Goal: Navigation & Orientation: Find specific page/section

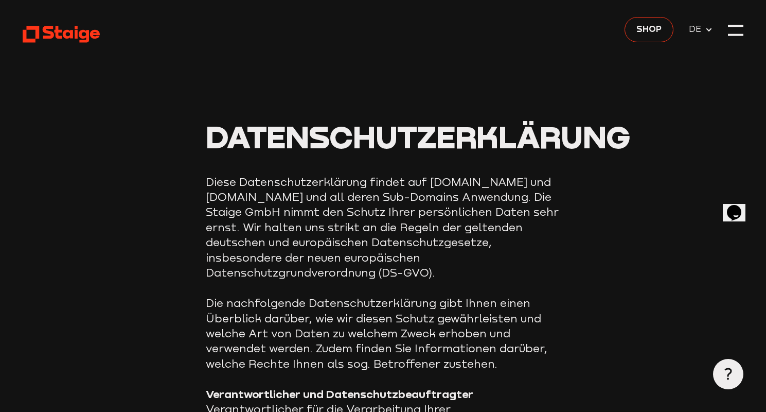
click at [58, 31] on use at bounding box center [61, 34] width 77 height 16
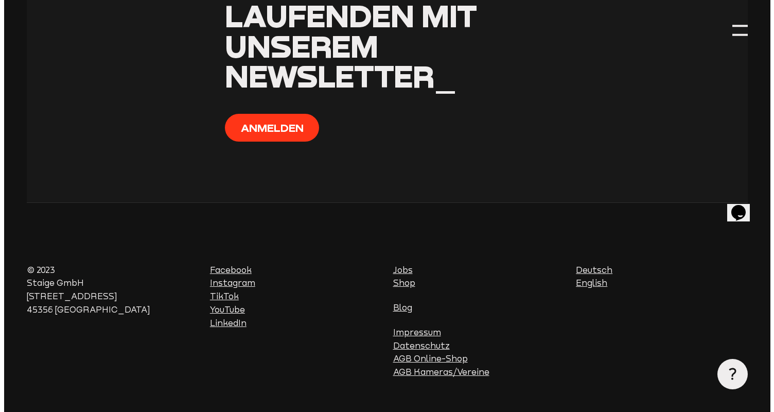
scroll to position [548, 0]
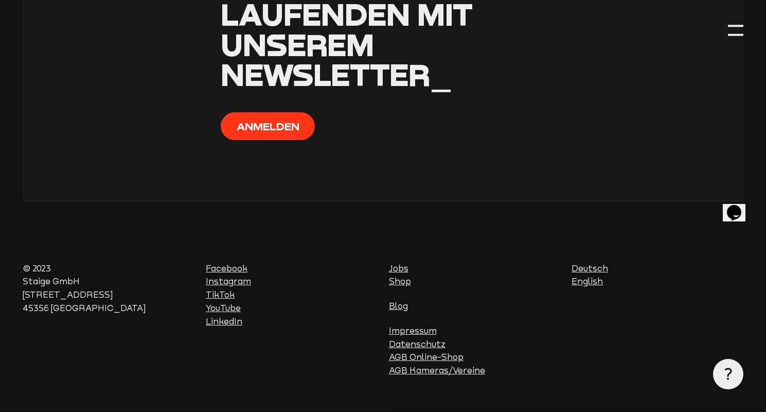
click at [730, 369] on use at bounding box center [728, 374] width 7 height 12
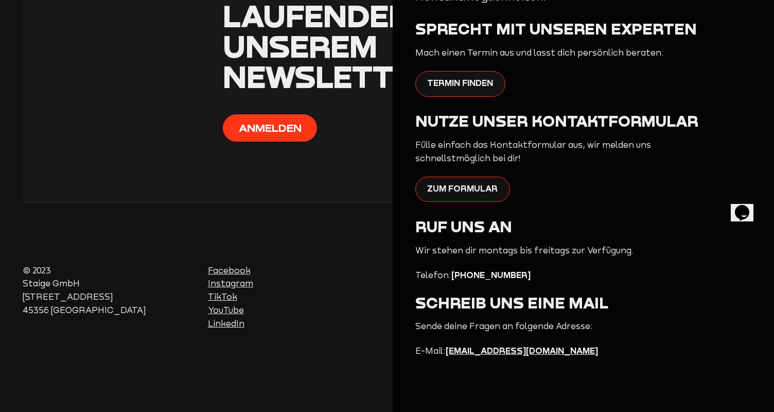
scroll to position [177, 0]
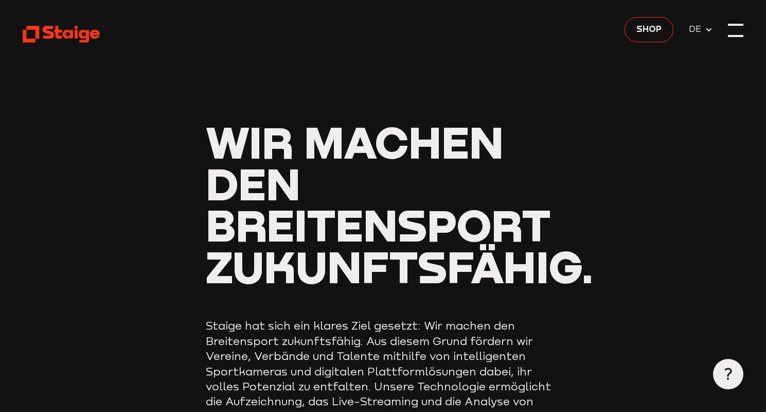
click at [739, 32] on div at bounding box center [735, 30] width 15 height 15
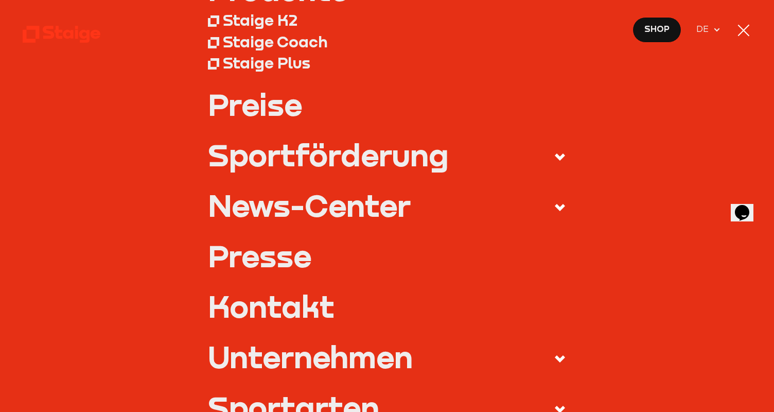
scroll to position [179, 0]
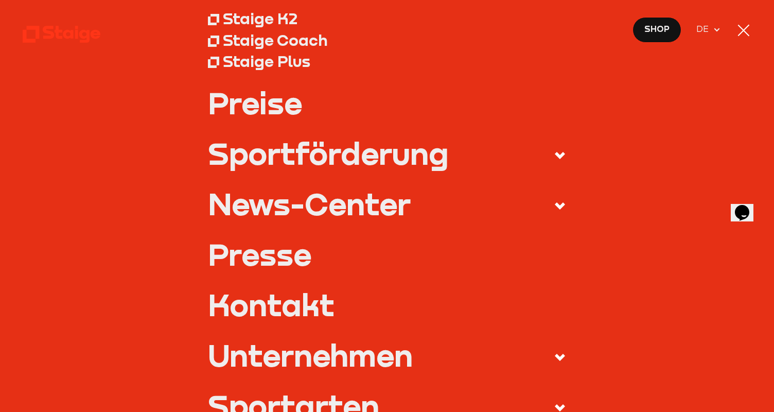
click at [555, 156] on use at bounding box center [560, 155] width 10 height 7
click at [0, 0] on input "Sportförderung" at bounding box center [0, 0] width 0 height 0
